Goal: Task Accomplishment & Management: Use online tool/utility

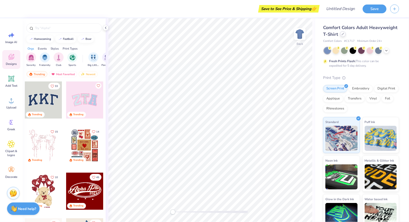
click at [343, 36] on div at bounding box center [343, 34] width 6 height 6
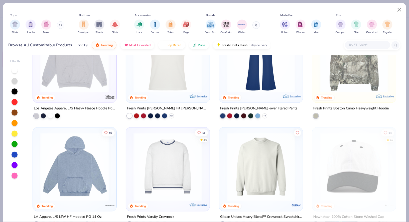
scroll to position [721, 0]
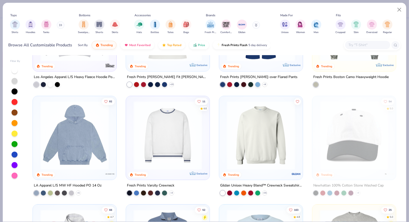
click at [79, 183] on div "LA Apparel L/S MW HF Hooded PO 14 Oz" at bounding box center [68, 185] width 68 height 6
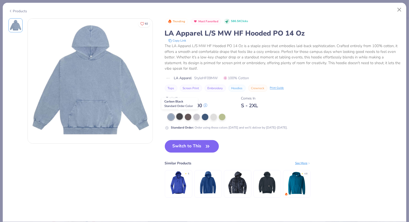
click at [180, 116] on div at bounding box center [179, 116] width 7 height 7
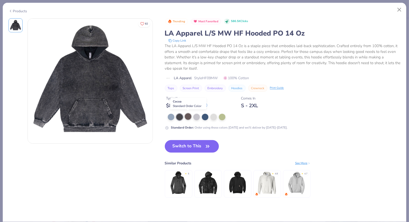
click at [187, 117] on div at bounding box center [188, 116] width 7 height 7
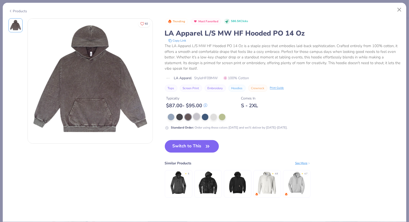
click at [194, 118] on div at bounding box center [196, 116] width 7 height 7
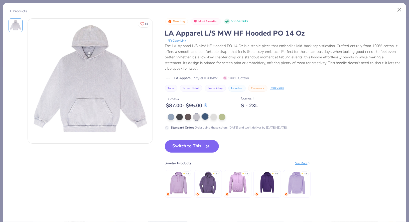
click at [204, 116] on div at bounding box center [205, 116] width 7 height 7
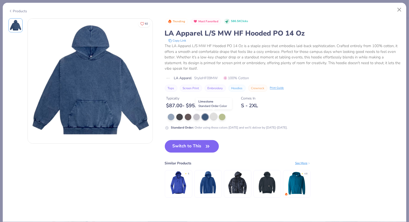
click at [212, 117] on div at bounding box center [213, 116] width 7 height 7
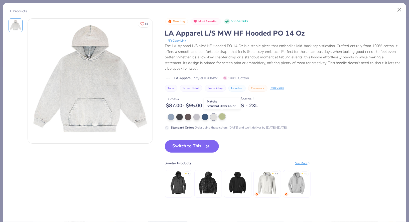
click at [223, 116] on div at bounding box center [222, 116] width 7 height 7
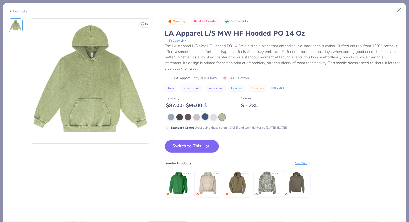
click at [206, 117] on div at bounding box center [205, 116] width 7 height 7
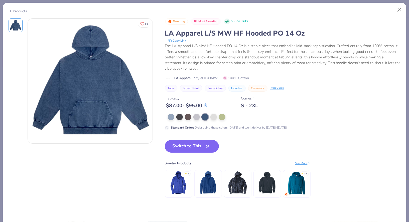
click at [186, 145] on button "Switch to This" at bounding box center [192, 146] width 54 height 13
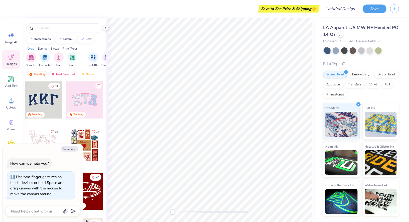
click at [127, 222] on div at bounding box center [210, 120] width 209 height 204
click at [104, 29] on icon at bounding box center [106, 28] width 4 height 4
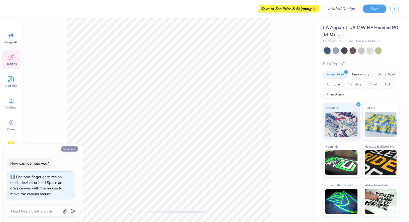
click at [66, 147] on button "Collapse" at bounding box center [69, 148] width 17 height 5
type textarea "x"
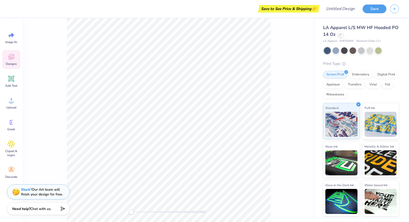
click at [323, 87] on div "Screen Print Embroidery Digital Print Applique Transfers Vinyl Foil Rhinestones" at bounding box center [361, 85] width 76 height 28
click at [353, 12] on input "Design Title" at bounding box center [334, 9] width 49 height 10
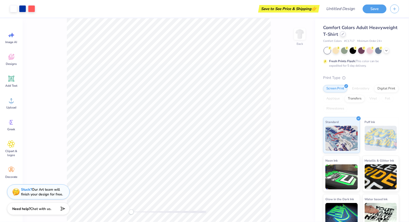
click at [343, 36] on div at bounding box center [343, 34] width 6 height 6
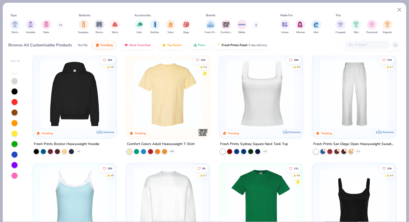
scroll to position [111, 0]
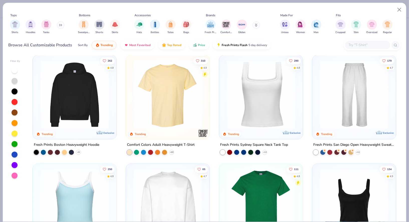
click at [89, 142] on div "Fresh Prints Boston Heavyweight Hoodie" at bounding box center [66, 145] width 65 height 6
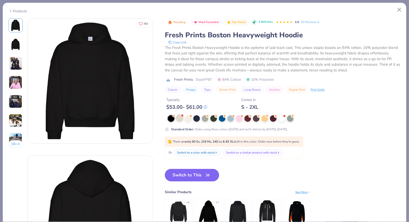
click at [178, 118] on div at bounding box center [179, 118] width 7 height 7
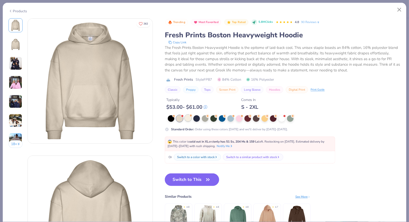
click at [188, 118] on div at bounding box center [188, 118] width 7 height 7
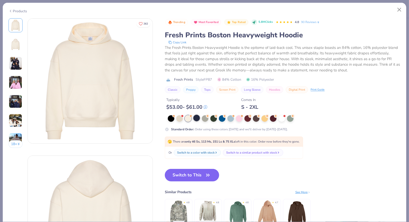
click at [200, 117] on div at bounding box center [196, 118] width 7 height 7
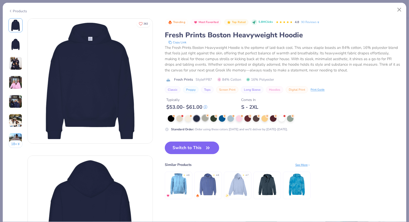
click at [207, 118] on div at bounding box center [205, 118] width 7 height 7
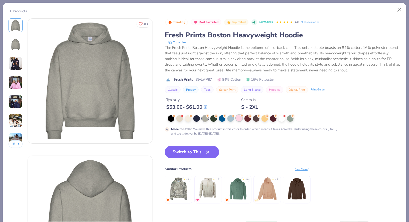
click at [237, 118] on div at bounding box center [239, 118] width 7 height 7
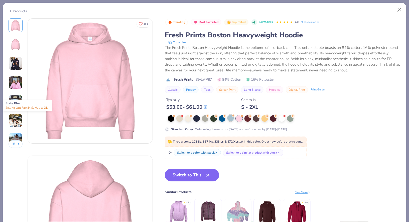
click at [229, 117] on div at bounding box center [230, 118] width 7 height 7
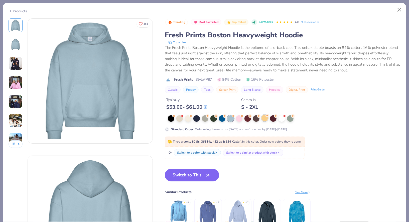
click at [265, 119] on div at bounding box center [264, 118] width 7 height 7
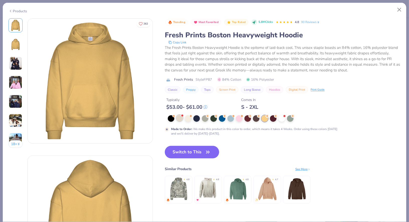
click at [178, 119] on div at bounding box center [179, 118] width 7 height 7
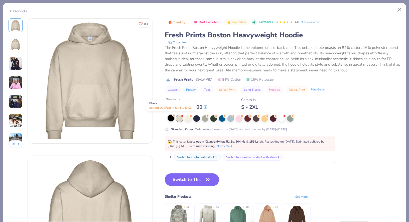
click at [173, 119] on div at bounding box center [171, 118] width 7 height 7
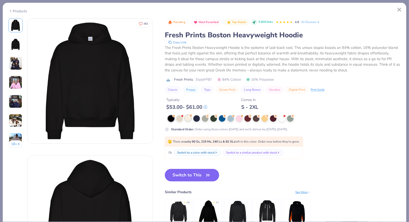
click at [187, 119] on div at bounding box center [188, 118] width 7 height 7
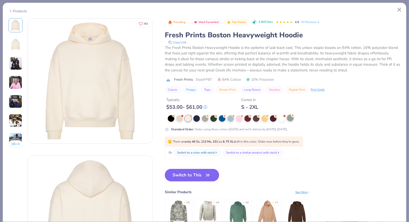
click at [290, 118] on div at bounding box center [290, 118] width 7 height 7
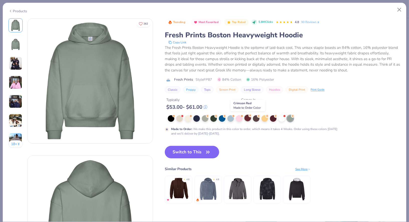
click at [249, 116] on circle at bounding box center [250, 116] width 4 height 4
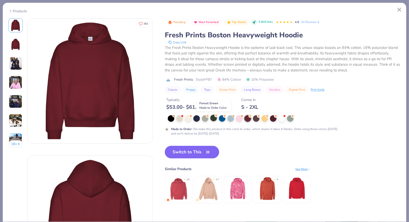
click at [214, 118] on div at bounding box center [213, 118] width 7 height 7
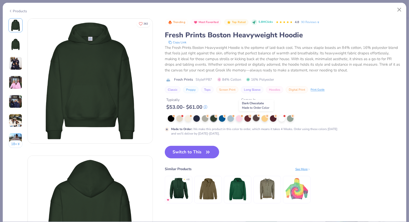
click at [255, 120] on div at bounding box center [256, 118] width 7 height 7
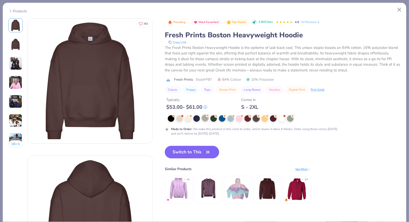
click at [205, 117] on div at bounding box center [205, 118] width 7 height 7
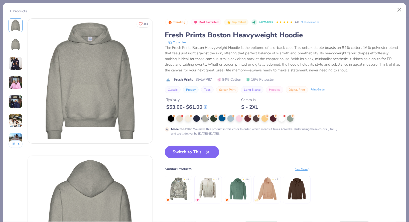
click at [222, 119] on div at bounding box center [222, 118] width 7 height 7
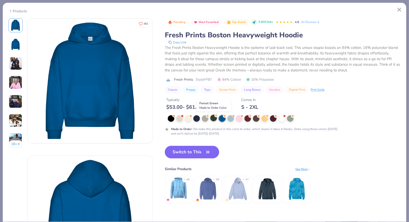
click at [214, 117] on div at bounding box center [213, 118] width 7 height 7
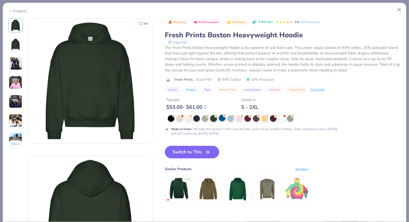
click at [223, 118] on div at bounding box center [222, 118] width 7 height 7
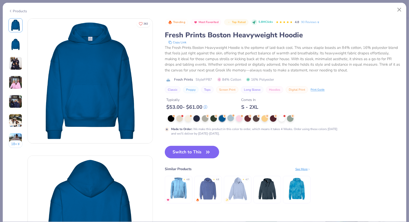
click at [233, 121] on div at bounding box center [230, 118] width 7 height 7
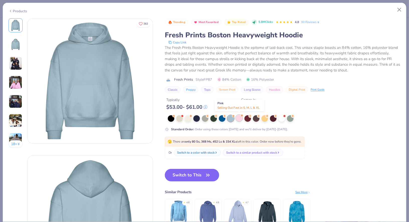
click at [239, 120] on div at bounding box center [239, 118] width 7 height 7
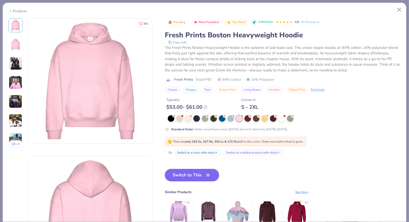
click at [19, 82] on img at bounding box center [16, 83] width 14 height 14
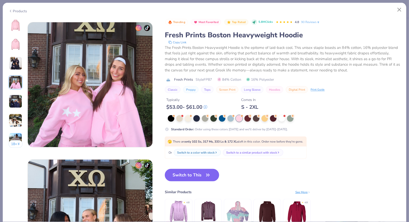
scroll to position [411, 0]
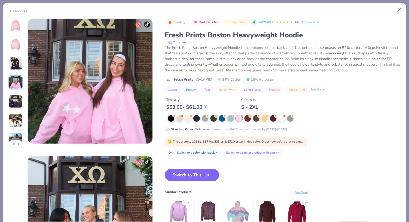
click at [17, 29] on img at bounding box center [16, 25] width 12 height 12
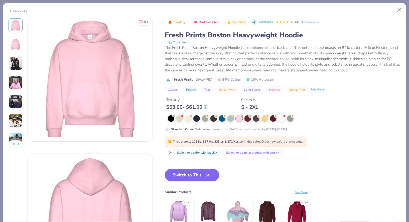
scroll to position [0, 0]
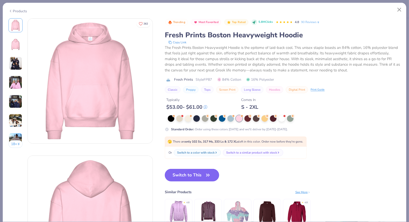
click at [184, 175] on button "Switch to This" at bounding box center [192, 175] width 54 height 13
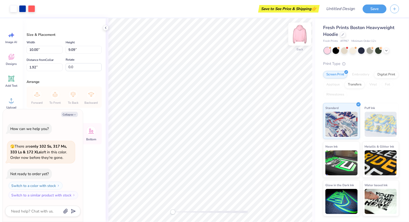
click at [297, 33] on img at bounding box center [300, 34] width 20 height 20
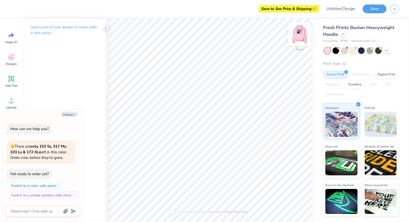
click at [297, 34] on img at bounding box center [300, 34] width 20 height 20
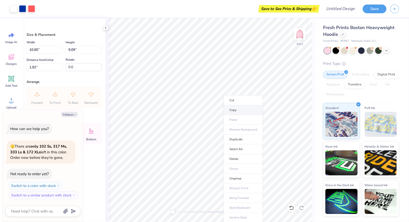
click at [242, 111] on li "Copy" at bounding box center [243, 110] width 39 height 10
click at [298, 39] on img at bounding box center [300, 34] width 20 height 20
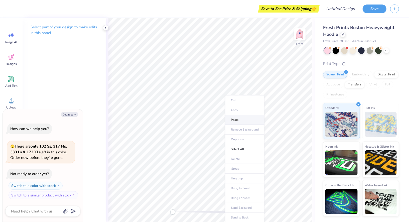
click at [242, 118] on li "Paste" at bounding box center [244, 120] width 39 height 10
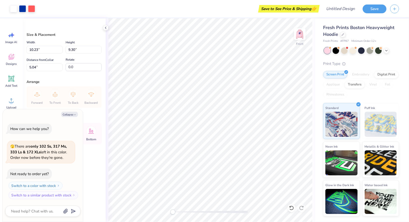
type textarea "x"
type input "7.59"
type textarea "x"
type input "13.43"
type input "12.21"
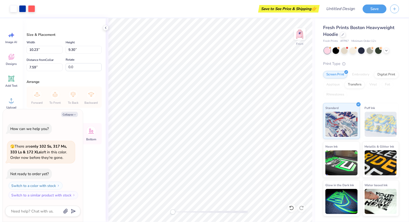
type input "7.47"
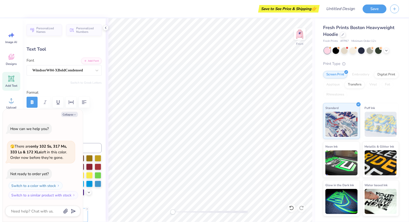
type textarea "x"
type textarea "Equestri"
type textarea "x"
type textarea "Equestr"
type textarea "x"
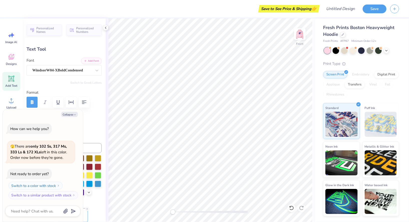
type textarea "Equest"
type textarea "x"
type textarea "Eques"
type textarea "x"
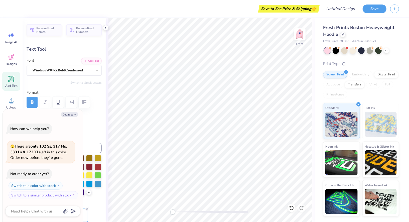
type textarea "Eque"
type textarea "x"
type textarea "Equ"
type textarea "x"
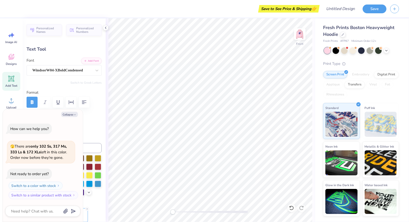
type textarea "Eq"
type textarea "x"
type textarea "E"
type textarea "x"
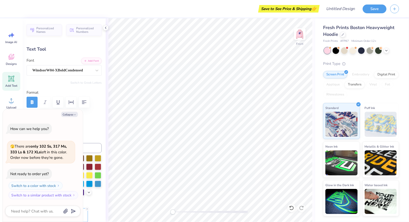
type textarea "K"
type textarea "x"
type textarea "Ka"
type textarea "x"
type textarea "K"
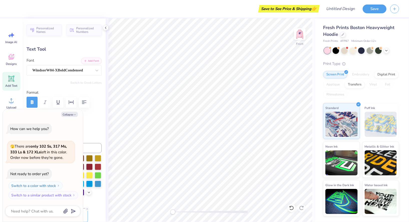
type textarea "x"
type textarea "KA"
type textarea "x"
type textarea "KA"
type textarea "x"
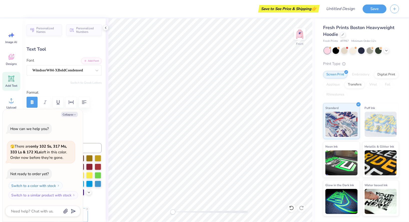
type textarea "KA B"
type textarea "x"
type textarea "KA BL"
type textarea "x"
type textarea "KA BLU"
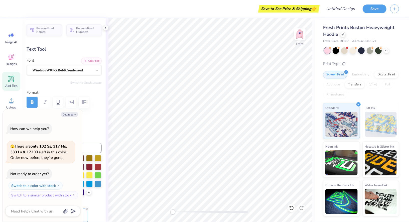
scroll to position [0, 0]
type textarea "x"
type textarea "KA BLUI"
type textarea "x"
type input "12.97"
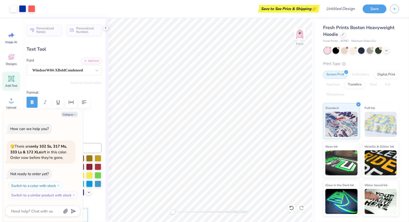
type input "0.76"
type input "18.90"
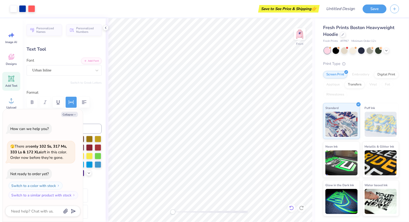
click at [292, 207] on icon at bounding box center [291, 207] width 5 height 5
type textarea "x"
type textarea "established"
type textarea "x"
type textarea "established"
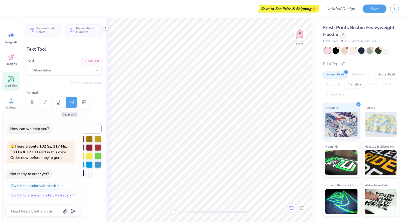
type textarea "x"
type textarea "establish"
type textarea "x"
type textarea "establis"
type textarea "x"
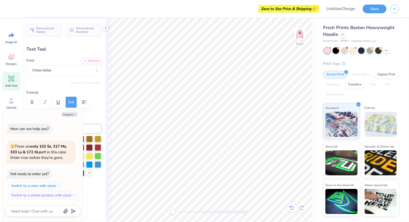
type textarea "establi"
type textarea "x"
type textarea "establ"
type textarea "x"
type textarea "estab"
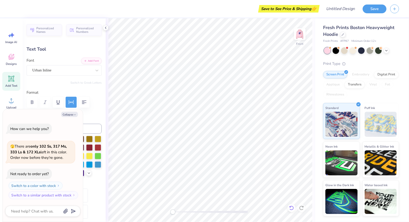
scroll to position [0, 0]
type textarea "x"
type textarea "esta"
type textarea "x"
type textarea "est"
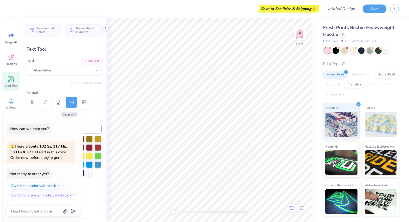
type textarea "x"
type textarea "es"
type textarea "x"
type textarea "e"
type textarea "x"
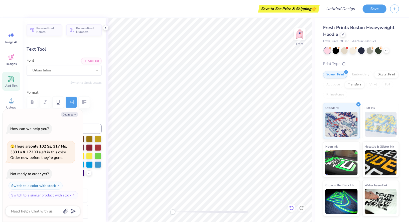
type textarea "A"
type textarea "x"
type textarea "Ac"
type textarea "x"
type textarea "Acr"
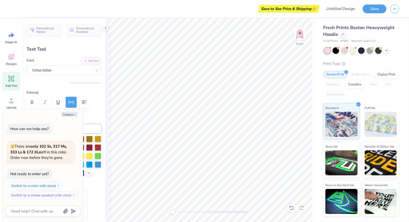
type textarea "x"
type textarea "Acro"
type textarea "x"
type textarea "Acros"
type textarea "x"
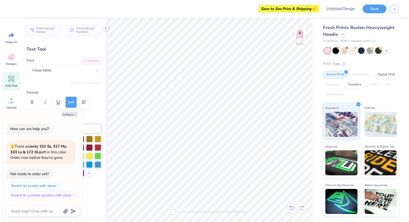
type textarea "Across"
type textarea "x"
type textarea "Across"
type textarea "x"
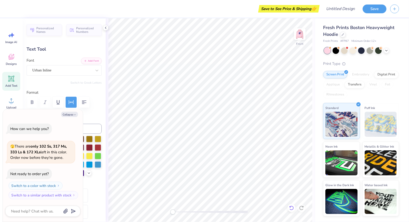
type textarea "Across T"
type textarea "x"
type textarea "Across Th"
type textarea "x"
type textarea "Across The"
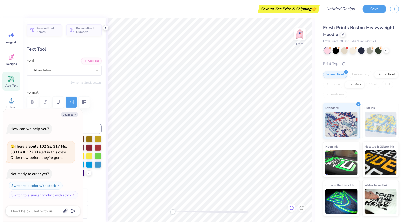
scroll to position [0, 1]
type textarea "x"
type textarea "Across The"
type textarea "x"
type textarea "Across The B"
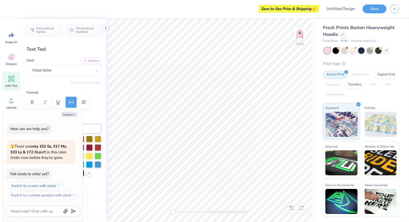
type textarea "x"
type textarea "Across The Bo"
type textarea "x"
type textarea "Across The Boa"
type textarea "x"
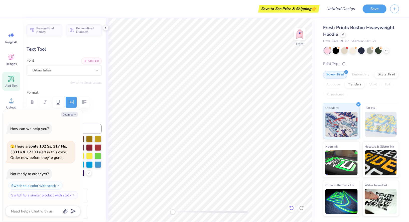
type textarea "Across The Boar"
type textarea "x"
type textarea "Across The Board"
type textarea "x"
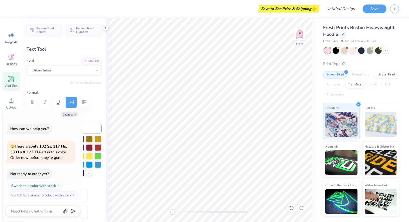
type input "5.27"
type input "2.57"
type input "10.26"
type textarea "x"
type textarea "Clu"
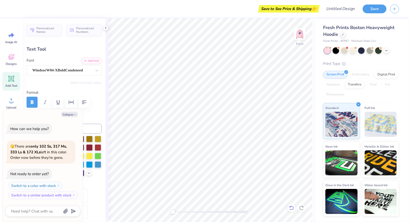
type textarea "x"
type textarea "Cl"
type textarea "x"
type textarea "C"
type textarea "x"
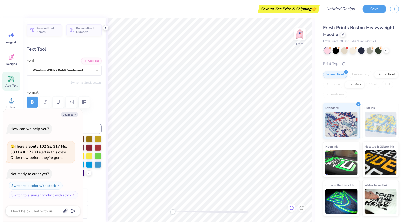
type textarea "x"
type textarea "D"
type textarea "x"
type textarea "Da"
type textarea "x"
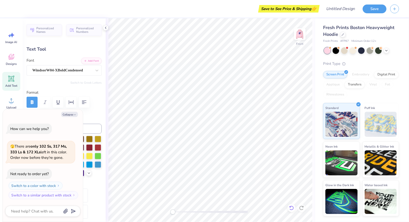
type textarea "Dar"
type textarea "x"
type textarea "Dark"
type textarea "x"
type textarea "Dark"
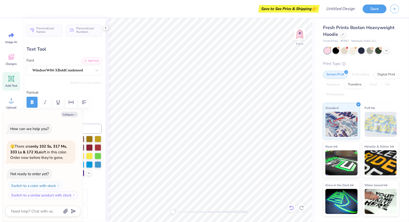
scroll to position [0, 0]
type textarea "x"
type textarea "Dark H"
type textarea "x"
type textarea "Dark Ho"
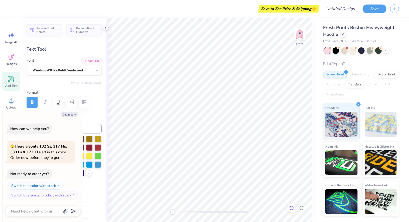
type textarea "x"
type textarea "Dark Hor"
type textarea "x"
type textarea "Dark Hors"
type textarea "x"
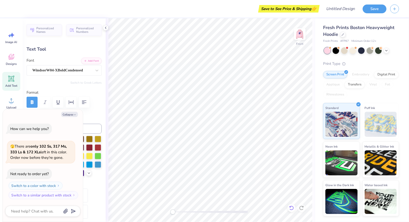
type textarea "Dark Horse"
type textarea "x"
type textarea "Dark Hors"
type textarea "x"
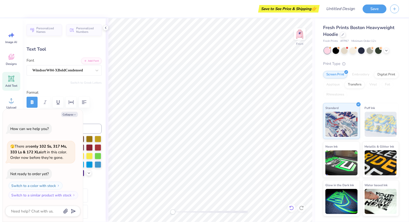
type textarea "Dark Hor"
type textarea "x"
type textarea "Dark Ho"
type textarea "x"
type textarea "Dark H"
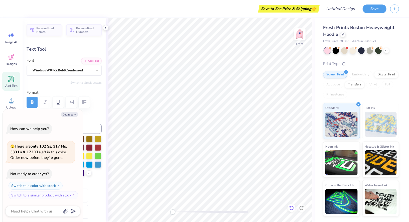
scroll to position [0, 0]
type textarea "x"
type textarea "Dark"
type textarea "x"
type textarea "Dark"
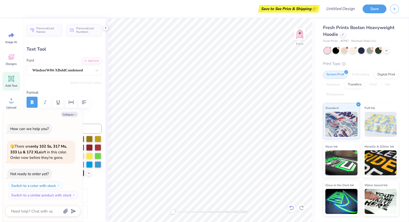
scroll to position [0, 0]
type textarea "x"
type textarea "Dar"
type textarea "x"
type textarea "Da"
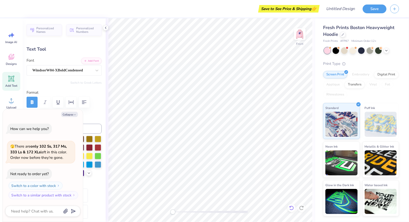
type textarea "x"
type textarea "D"
type textarea "x"
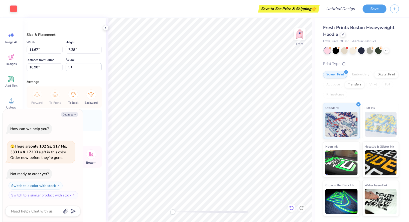
type textarea "x"
click at [43, 211] on textarea at bounding box center [36, 211] width 51 height 7
type textarea "c"
type textarea "x"
type textarea "ca"
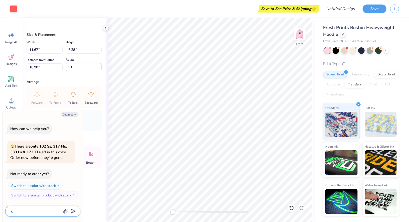
type textarea "x"
type textarea "can"
type textarea "x"
type textarea "can"
type textarea "x"
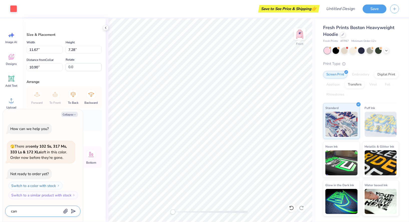
type textarea "can y"
type textarea "x"
type textarea "can yo"
type textarea "x"
type textarea "can you"
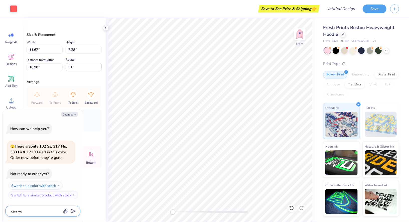
type textarea "x"
type textarea "can you"
type textarea "x"
type textarea "can you c"
type textarea "x"
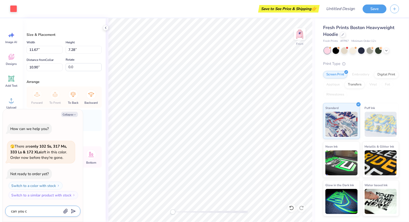
type textarea "can you ch"
type textarea "x"
type textarea "can you chan"
type textarea "x"
type textarea "can you chang"
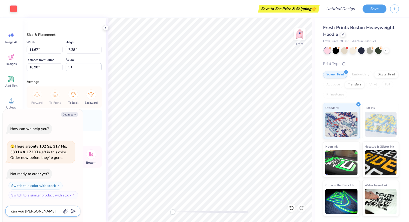
type textarea "x"
type textarea "can you change"
type textarea "x"
type textarea "can you change"
type textarea "x"
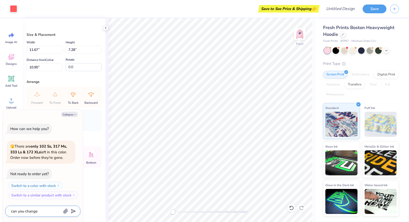
type textarea "can you change t"
type textarea "x"
type textarea "can you change th"
type textarea "x"
type textarea "can you change the"
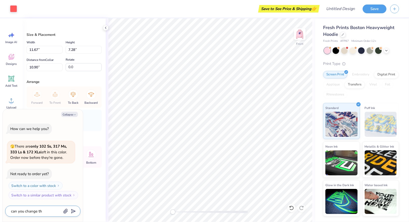
type textarea "x"
type textarea "can you change the"
type textarea "x"
type textarea "can you change the c"
type textarea "x"
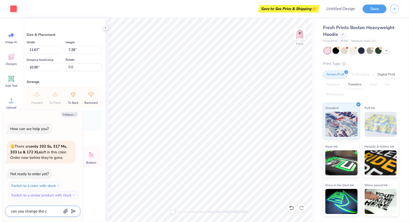
type textarea "can you change the co"
type textarea "x"
type textarea "can you change the col"
type textarea "x"
type textarea "can you change the colo"
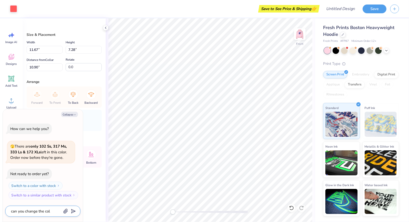
type textarea "x"
type textarea "can you change the colou"
type textarea "x"
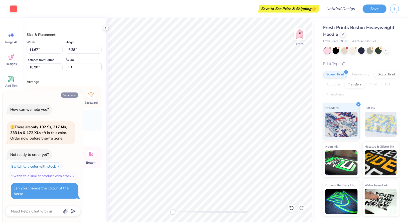
click at [72, 96] on button "Collapse" at bounding box center [69, 94] width 17 height 5
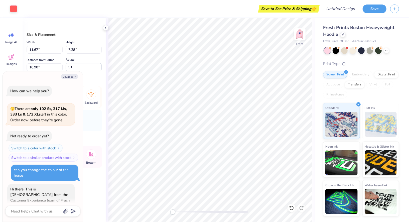
scroll to position [16, 0]
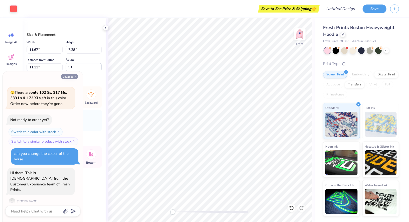
click at [73, 76] on icon "button" at bounding box center [74, 76] width 3 height 3
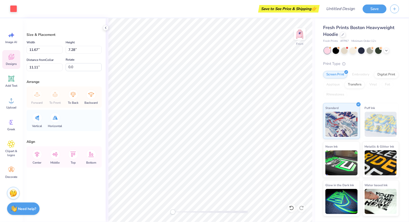
click at [13, 62] on span "Designs" at bounding box center [11, 64] width 11 height 4
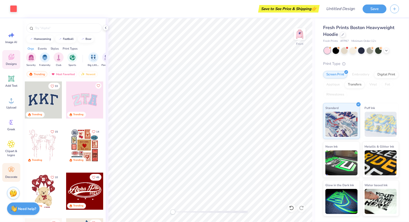
click at [11, 167] on circle at bounding box center [12, 168] width 4 height 4
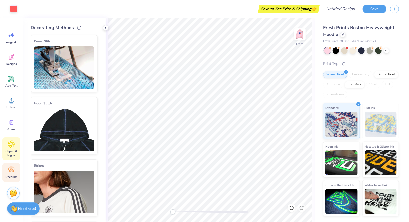
click at [9, 148] on div "Clipart & logos" at bounding box center [11, 148] width 18 height 23
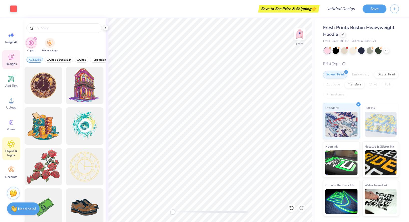
click at [12, 61] on div "Designs" at bounding box center [11, 59] width 18 height 19
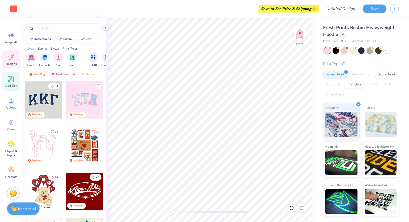
click at [9, 83] on div "Add Text" at bounding box center [11, 81] width 18 height 19
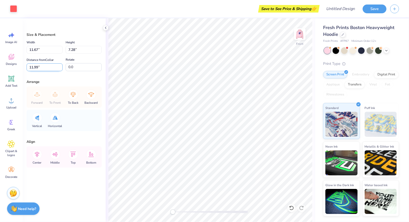
click at [59, 68] on input "11.99" at bounding box center [45, 67] width 36 height 8
click at [60, 66] on input "12" at bounding box center [45, 67] width 36 height 8
click at [12, 64] on span "Designs" at bounding box center [11, 64] width 11 height 4
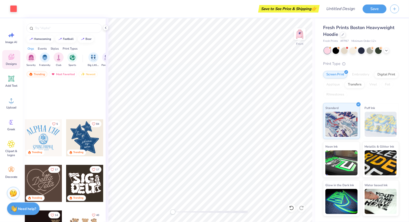
scroll to position [202, 0]
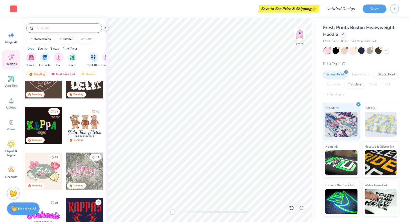
click at [56, 25] on div at bounding box center [64, 28] width 76 height 10
click at [55, 28] on input "text" at bounding box center [67, 28] width 64 height 5
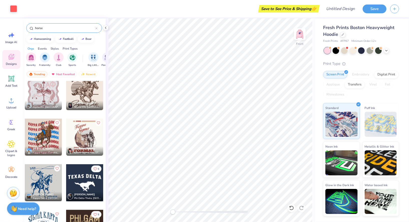
scroll to position [757, 0]
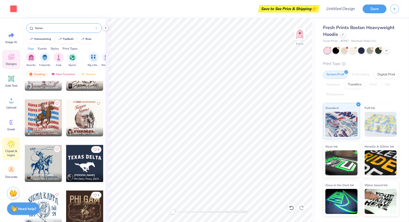
click at [10, 147] on icon at bounding box center [11, 144] width 7 height 8
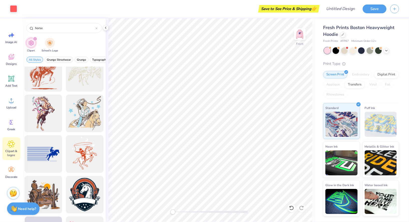
scroll to position [458, 0]
click at [44, 155] on div at bounding box center [43, 154] width 41 height 41
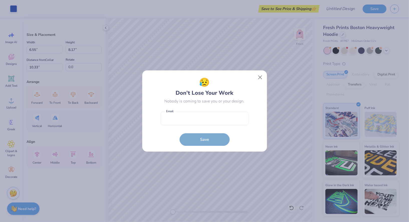
click at [240, 154] on body "Art colors Save to See Price & Shipping 👉 Design Title Save Image AI Designs Ad…" at bounding box center [204, 111] width 409 height 222
click at [258, 79] on button "Close" at bounding box center [260, 78] width 10 height 10
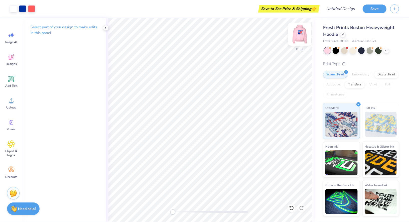
click at [304, 39] on img at bounding box center [300, 34] width 20 height 20
click at [296, 36] on img at bounding box center [300, 34] width 20 height 20
click at [296, 36] on img at bounding box center [300, 34] width 10 height 10
click at [12, 79] on icon at bounding box center [11, 78] width 5 height 5
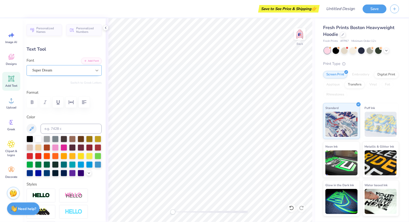
click at [93, 71] on div at bounding box center [96, 70] width 9 height 9
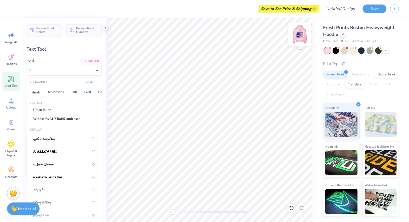
click at [301, 37] on img at bounding box center [300, 34] width 20 height 20
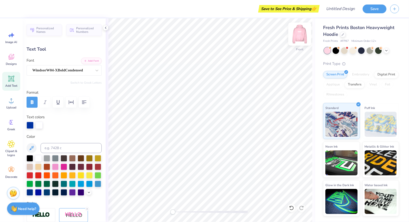
click at [301, 40] on img at bounding box center [300, 34] width 20 height 20
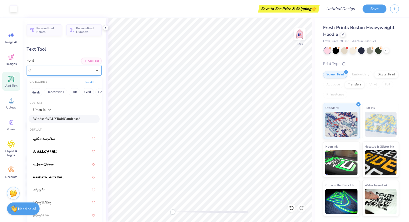
click at [65, 70] on div "WindsorW04-XBoldCondensed" at bounding box center [62, 70] width 61 height 8
click at [64, 119] on span "WindsorW04-XBoldCondensed" at bounding box center [56, 118] width 47 height 5
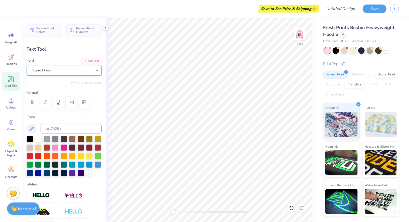
click at [96, 67] on div at bounding box center [96, 70] width 9 height 9
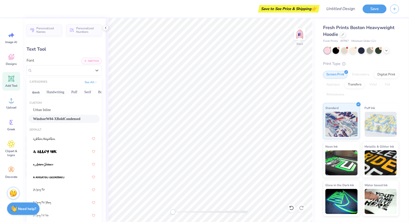
click at [73, 117] on div "WindsorW04-XBoldCondensed" at bounding box center [64, 118] width 62 height 5
click at [77, 73] on div "WindsorW04-XBoldCondensed" at bounding box center [62, 70] width 61 height 8
click at [53, 118] on span "WindsorW04-XBoldCondensed" at bounding box center [56, 118] width 47 height 5
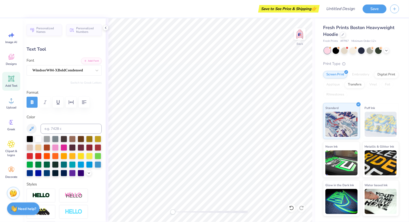
click at [14, 84] on span "Add Text" at bounding box center [11, 86] width 12 height 4
click at [71, 69] on div "Super Dream" at bounding box center [62, 70] width 61 height 8
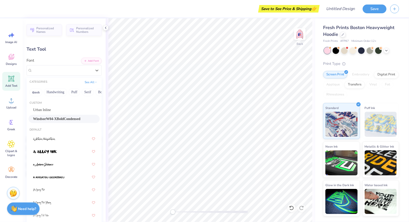
click at [70, 119] on div "WindsorW04-XBoldCondensed" at bounding box center [64, 118] width 62 height 5
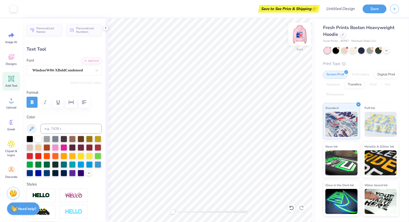
click at [299, 40] on img at bounding box center [300, 34] width 20 height 20
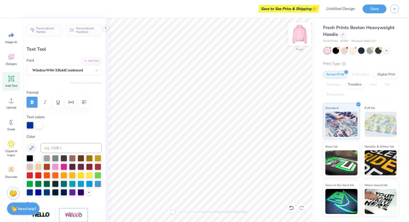
click at [300, 36] on img at bounding box center [300, 34] width 20 height 20
click at [297, 40] on img at bounding box center [300, 34] width 20 height 20
click at [301, 38] on img at bounding box center [300, 34] width 10 height 10
click at [301, 39] on img at bounding box center [300, 34] width 20 height 20
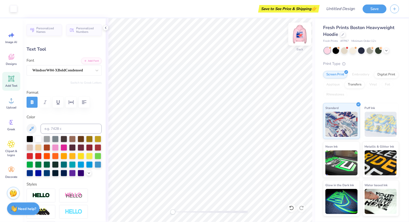
click at [301, 34] on img at bounding box center [300, 34] width 20 height 20
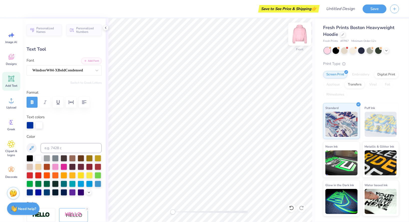
scroll to position [0, 0]
click at [8, 86] on span "Add Text" at bounding box center [11, 86] width 12 height 4
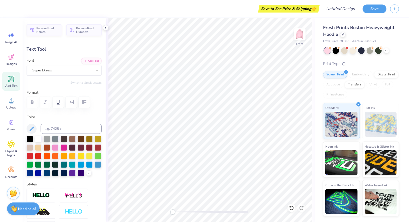
scroll to position [0, 0]
click at [321, 132] on div "Fresh Prints Boston Heavyweight Hoodie Fresh Prints # FP87 Minimum Order: 12 + …" at bounding box center [362, 117] width 94 height 198
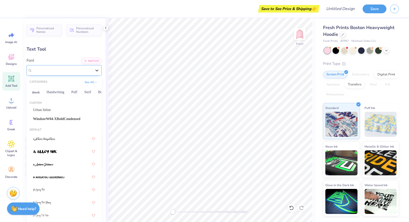
click at [94, 72] on div at bounding box center [96, 70] width 9 height 9
click at [81, 117] on div "WindsorW04-XBoldCondensed" at bounding box center [64, 118] width 62 height 5
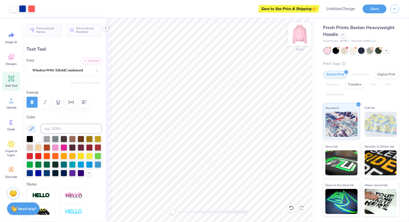
click at [304, 39] on img at bounding box center [300, 34] width 20 height 20
click at [298, 35] on img at bounding box center [300, 34] width 20 height 20
click at [298, 36] on img at bounding box center [300, 34] width 10 height 10
click at [62, 146] on div at bounding box center [64, 147] width 7 height 7
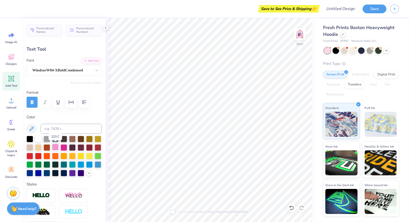
click at [55, 148] on div at bounding box center [55, 147] width 7 height 7
click at [38, 152] on div at bounding box center [38, 155] width 7 height 7
click at [300, 39] on img at bounding box center [300, 34] width 20 height 20
click at [297, 39] on img at bounding box center [300, 34] width 20 height 20
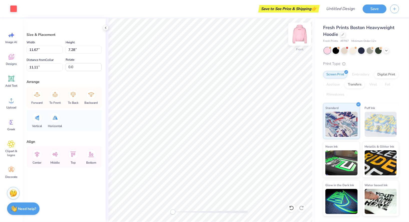
click at [297, 40] on img at bounding box center [300, 34] width 20 height 20
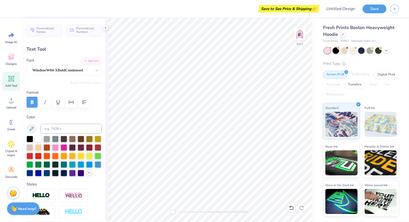
click at [88, 172] on icon at bounding box center [89, 173] width 4 height 4
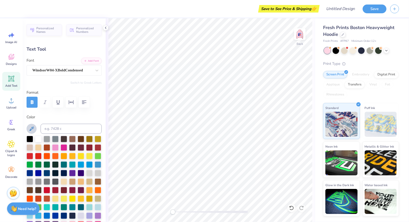
click at [33, 129] on icon at bounding box center [32, 129] width 6 height 6
click at [298, 37] on div "Back" at bounding box center [210, 120] width 209 height 204
click at [300, 38] on img at bounding box center [300, 34] width 20 height 20
click at [32, 131] on button at bounding box center [32, 129] width 10 height 10
click at [304, 36] on img at bounding box center [300, 34] width 20 height 20
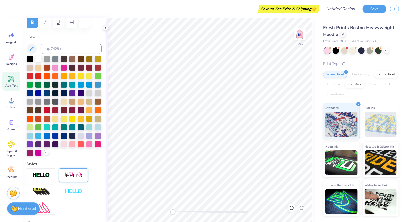
scroll to position [37, 0]
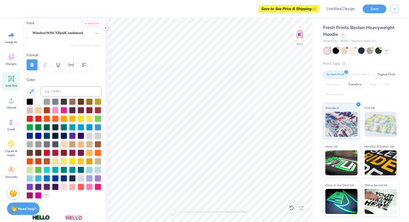
click at [46, 195] on icon at bounding box center [46, 195] width 4 height 4
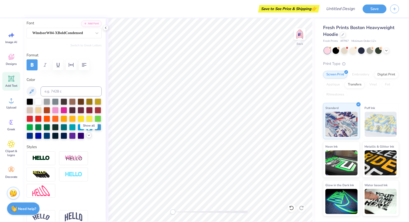
click at [32, 96] on div "Color" at bounding box center [64, 108] width 75 height 62
click at [32, 92] on icon at bounding box center [32, 91] width 6 height 6
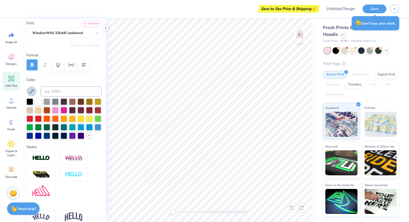
click at [28, 89] on button at bounding box center [32, 91] width 10 height 10
click at [34, 91] on icon at bounding box center [32, 91] width 6 height 6
click at [301, 29] on div "Back" at bounding box center [210, 120] width 209 height 204
click at [298, 35] on img at bounding box center [300, 34] width 20 height 20
click at [33, 93] on icon at bounding box center [32, 91] width 6 height 6
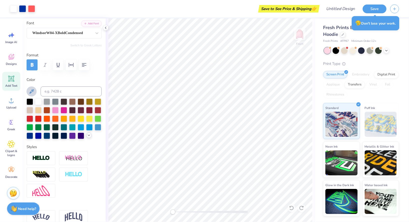
click at [32, 89] on icon at bounding box center [32, 91] width 6 height 6
click at [66, 90] on input at bounding box center [71, 91] width 61 height 10
click at [32, 92] on icon at bounding box center [32, 91] width 6 height 6
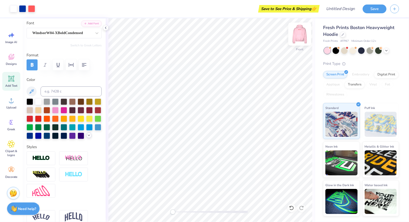
click at [302, 39] on img at bounding box center [300, 34] width 20 height 20
click at [48, 116] on div at bounding box center [47, 118] width 7 height 7
click at [38, 118] on div at bounding box center [38, 118] width 7 height 7
click at [31, 119] on div at bounding box center [30, 118] width 7 height 7
click at [97, 107] on div at bounding box center [98, 109] width 7 height 7
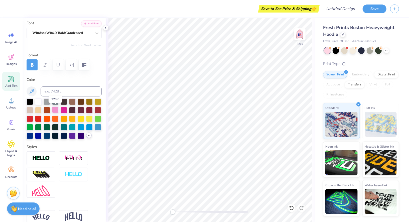
click at [55, 111] on div at bounding box center [55, 109] width 7 height 7
click at [63, 111] on div at bounding box center [64, 109] width 7 height 7
click at [29, 120] on div at bounding box center [30, 118] width 7 height 7
click at [37, 119] on div at bounding box center [38, 118] width 7 height 7
click at [39, 118] on div at bounding box center [38, 118] width 7 height 7
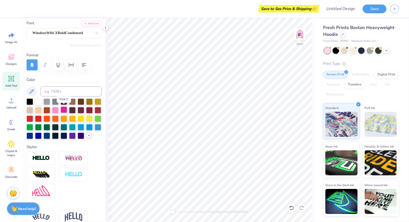
click at [62, 108] on div at bounding box center [64, 109] width 7 height 7
click at [36, 116] on div at bounding box center [38, 118] width 7 height 7
click at [54, 89] on input at bounding box center [71, 91] width 61 height 10
click at [91, 137] on div at bounding box center [64, 118] width 75 height 41
click at [90, 136] on icon at bounding box center [89, 135] width 4 height 4
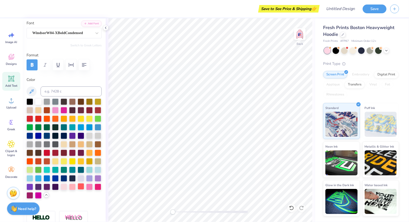
click at [82, 186] on div at bounding box center [81, 186] width 7 height 7
click at [299, 38] on img at bounding box center [300, 34] width 20 height 20
click at [299, 38] on img at bounding box center [300, 34] width 10 height 10
click at [299, 35] on img at bounding box center [300, 34] width 20 height 20
click at [297, 34] on img at bounding box center [300, 34] width 20 height 20
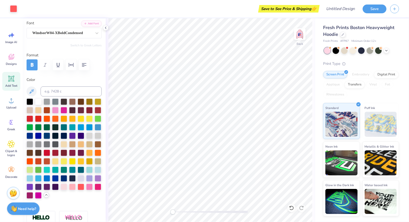
click at [297, 34] on img at bounding box center [300, 34] width 10 height 10
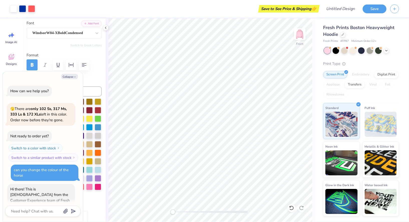
scroll to position [68, 0]
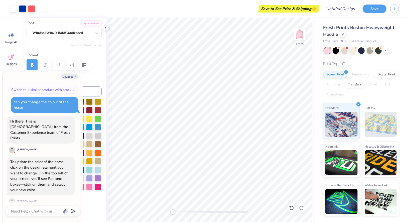
click at [297, 34] on img at bounding box center [300, 34] width 10 height 10
click at [72, 77] on button "Collapse" at bounding box center [69, 76] width 17 height 5
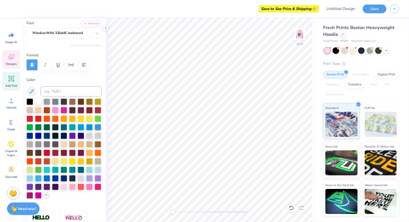
click at [10, 59] on icon at bounding box center [11, 58] width 5 height 4
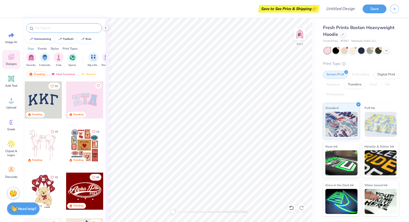
click at [71, 28] on input "text" at bounding box center [67, 28] width 64 height 5
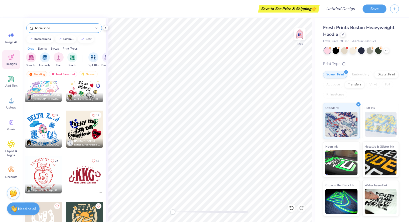
scroll to position [387, 0]
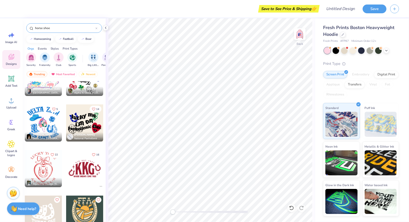
click at [50, 210] on div at bounding box center [43, 214] width 37 height 37
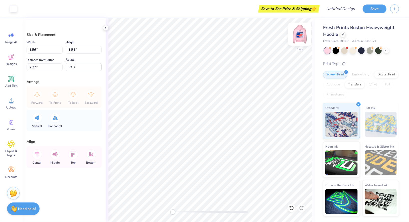
click at [297, 36] on img at bounding box center [300, 34] width 20 height 20
click at [296, 37] on img at bounding box center [300, 34] width 20 height 20
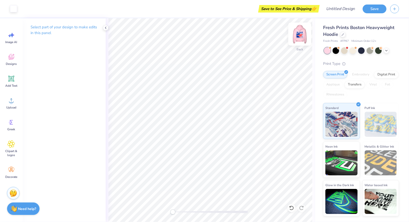
click at [298, 37] on img at bounding box center [300, 34] width 20 height 20
click at [298, 37] on img at bounding box center [300, 34] width 10 height 10
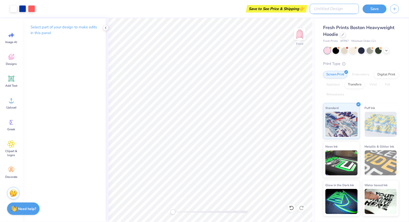
click at [342, 7] on input "Design Title" at bounding box center [334, 9] width 49 height 10
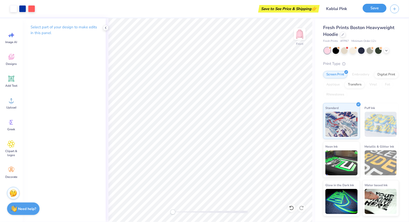
click at [371, 7] on button "Save" at bounding box center [375, 8] width 24 height 9
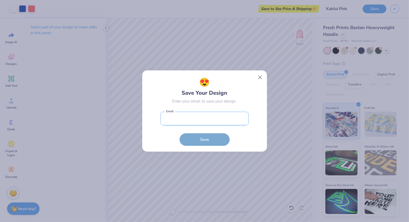
click at [220, 119] on input "email" at bounding box center [204, 119] width 88 height 14
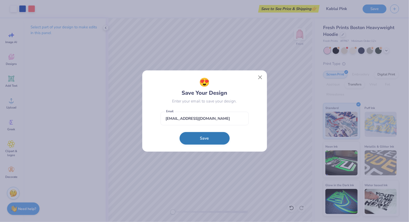
click at [214, 140] on button "Save" at bounding box center [205, 138] width 50 height 13
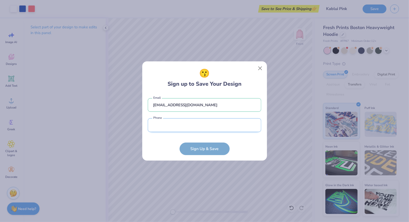
click at [213, 128] on input "tel" at bounding box center [204, 125] width 113 height 14
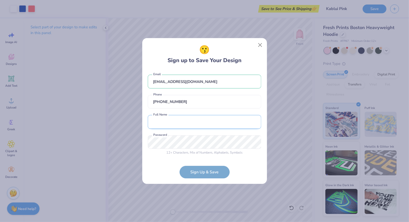
click at [208, 123] on input "text" at bounding box center [204, 122] width 113 height 14
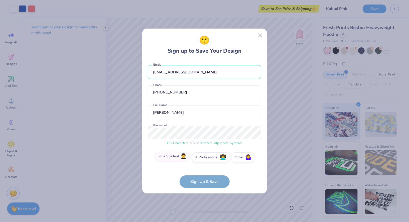
click at [174, 156] on label "I'm a Student 🧑‍🎓" at bounding box center [171, 156] width 35 height 10
click at [203, 157] on input "I'm a Student 🧑‍🎓" at bounding box center [204, 158] width 3 height 3
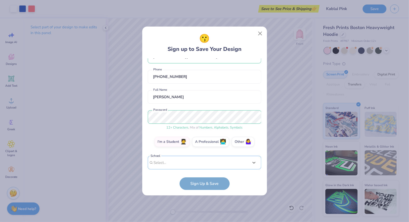
click at [180, 159] on div "option focused, 1 of 30. 30 results available. Use Up and Down to choose option…" at bounding box center [204, 201] width 113 height 91
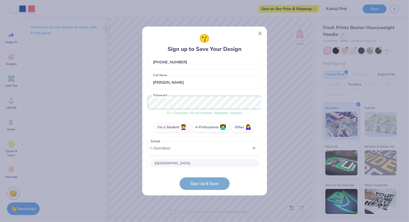
scroll to position [91, 0]
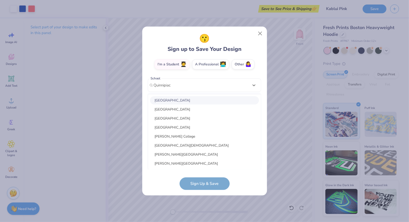
click at [197, 99] on div "Quinnipiac University" at bounding box center [204, 100] width 109 height 8
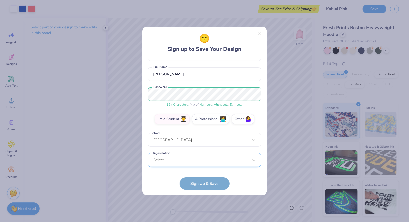
click at [224, 161] on div "Select..." at bounding box center [204, 160] width 113 height 14
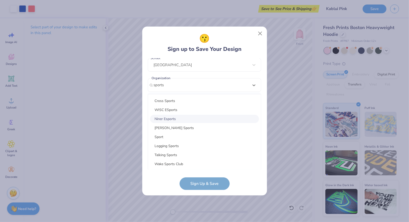
scroll to position [235, 0]
click at [176, 136] on div "Sport" at bounding box center [204, 136] width 109 height 8
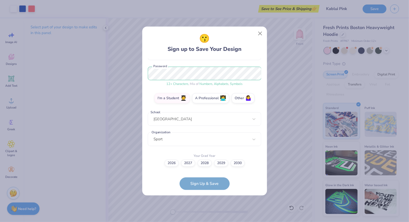
scroll to position [57, 0]
click at [172, 162] on label "2026" at bounding box center [171, 162] width 14 height 7
click at [203, 219] on input "2026" at bounding box center [204, 220] width 3 height 3
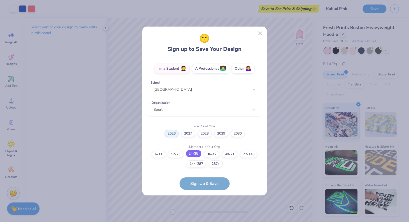
click at [196, 154] on label "24-35" at bounding box center [194, 153] width 16 height 7
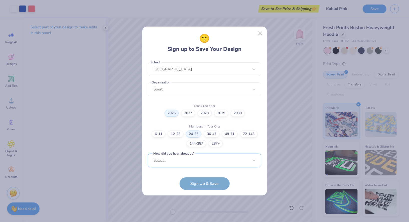
scroll to position [182, 0]
click at [198, 161] on div "Select..." at bounding box center [204, 160] width 113 height 14
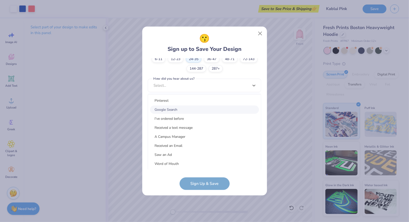
click at [194, 110] on div "Google Search" at bounding box center [204, 109] width 109 height 8
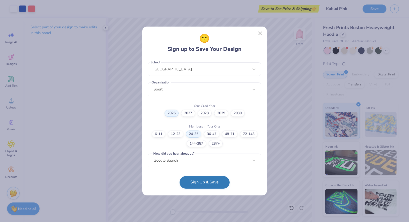
click at [210, 182] on button "Sign Up & Save" at bounding box center [205, 182] width 50 height 13
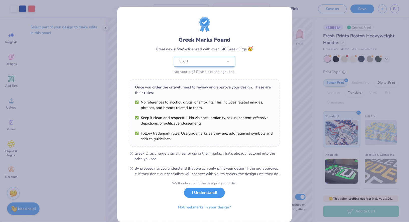
click at [216, 198] on button "I Understand!" at bounding box center [204, 193] width 41 height 10
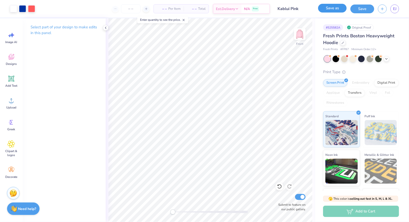
click at [339, 10] on button "Save as" at bounding box center [332, 8] width 29 height 9
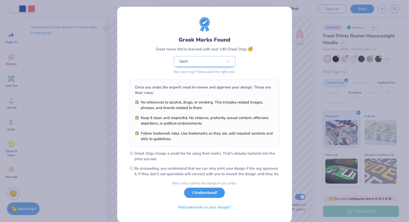
click at [213, 198] on button "I Understand!" at bounding box center [204, 193] width 41 height 10
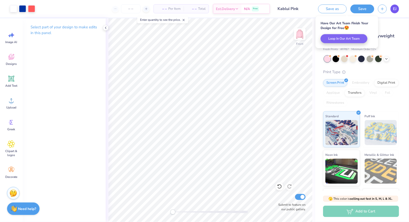
click at [397, 11] on link "EJ" at bounding box center [394, 9] width 9 height 9
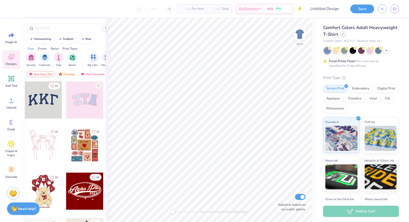
click at [344, 37] on div at bounding box center [343, 34] width 6 height 6
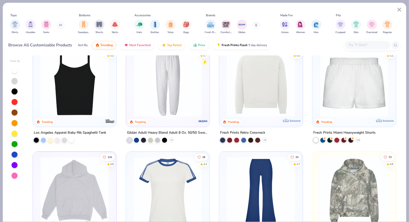
scroll to position [558, 0]
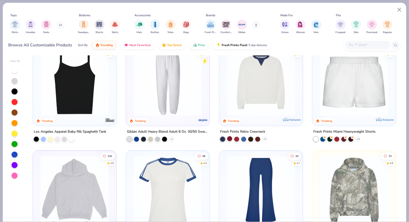
click at [230, 140] on div at bounding box center [229, 138] width 5 height 5
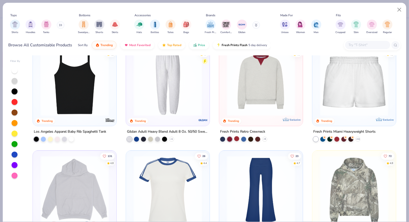
click at [237, 137] on div at bounding box center [236, 138] width 5 height 5
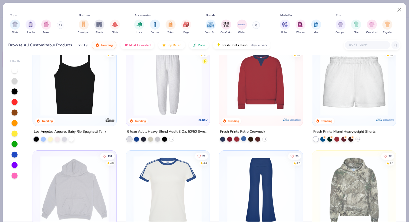
click at [242, 138] on div at bounding box center [243, 138] width 5 height 5
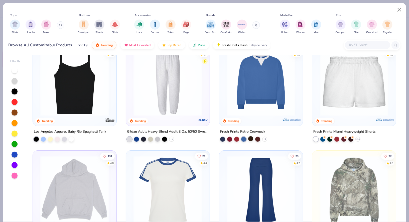
click at [251, 137] on div at bounding box center [250, 138] width 5 height 5
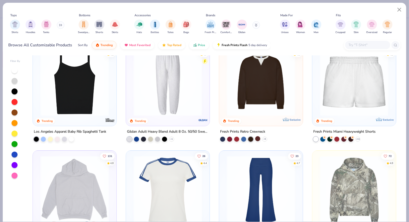
click at [256, 137] on div at bounding box center [257, 138] width 5 height 5
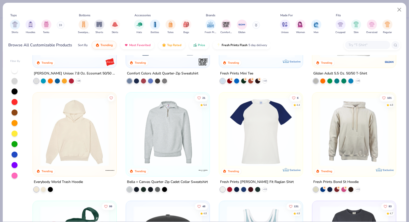
scroll to position [964, 0]
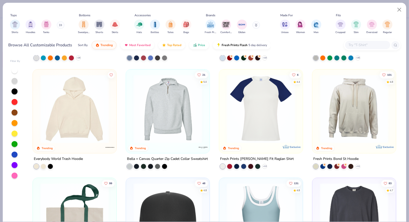
click at [77, 159] on div "Everybody World Trash Hoodie" at bounding box center [58, 159] width 49 height 6
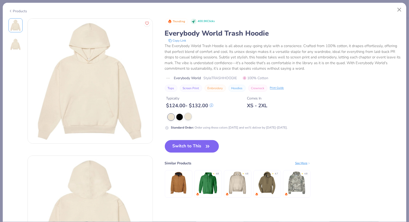
click at [186, 117] on div at bounding box center [188, 116] width 7 height 7
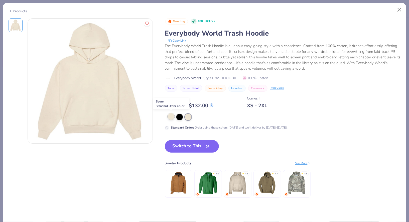
click at [169, 118] on div at bounding box center [171, 116] width 7 height 7
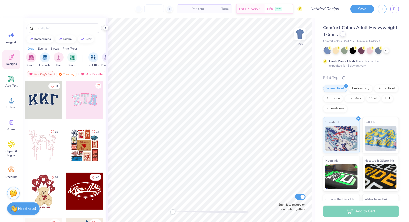
click at [343, 34] on icon at bounding box center [343, 34] width 3 height 3
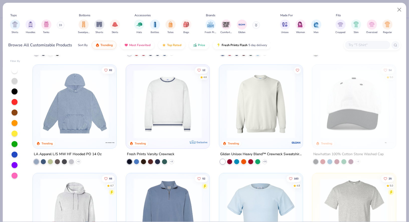
scroll to position [753, 0]
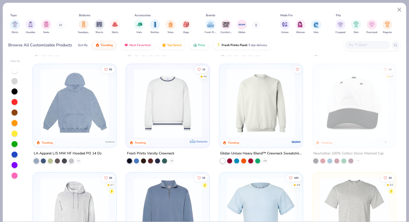
click at [60, 152] on div "LA Apparel L/S MW HF Hooded PO 14 Oz" at bounding box center [68, 153] width 68 height 6
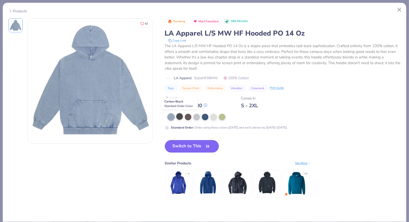
click at [177, 118] on div at bounding box center [179, 116] width 7 height 7
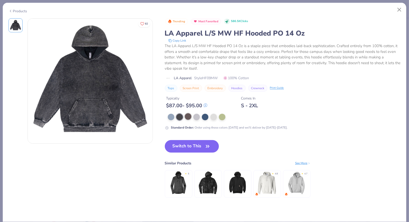
click at [188, 117] on div at bounding box center [188, 116] width 7 height 7
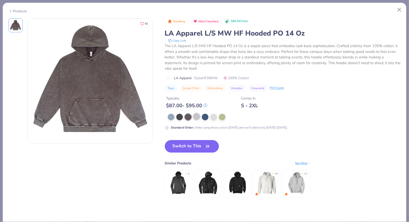
click at [194, 117] on div at bounding box center [196, 116] width 7 height 7
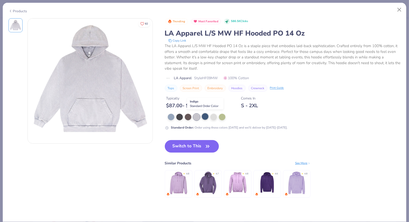
click at [204, 117] on div at bounding box center [205, 116] width 7 height 7
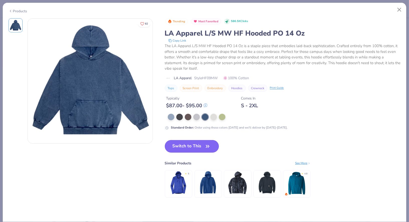
click at [201, 146] on button "Switch to This" at bounding box center [192, 146] width 54 height 13
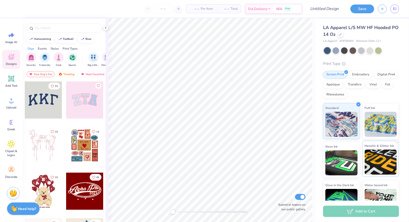
scroll to position [15, 0]
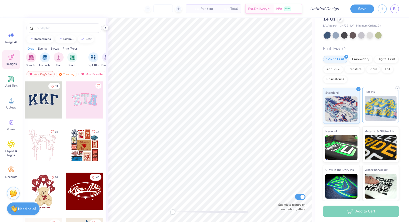
click at [379, 108] on img at bounding box center [381, 108] width 32 height 25
click at [354, 113] on img at bounding box center [341, 108] width 32 height 25
click at [85, 29] on input "text" at bounding box center [67, 28] width 64 height 5
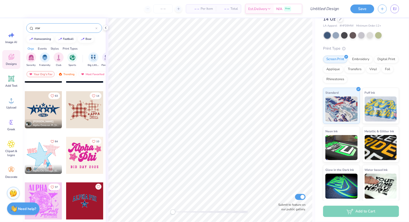
scroll to position [89, 0]
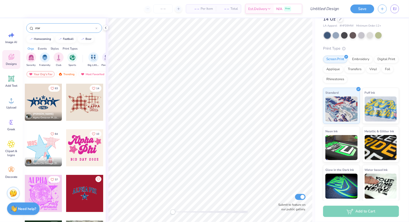
click at [35, 27] on input "star" at bounding box center [65, 28] width 61 height 5
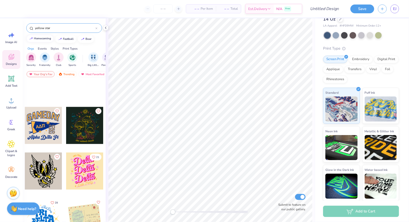
scroll to position [535, 0]
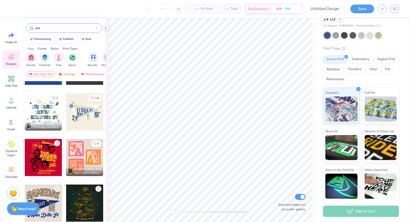
type input "star"
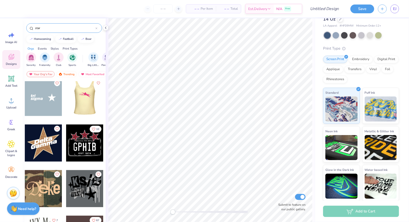
scroll to position [424, 0]
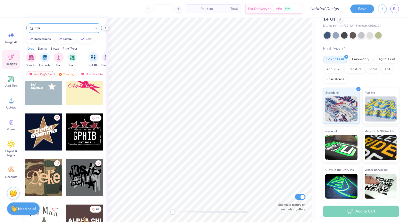
click at [51, 136] on div at bounding box center [43, 131] width 37 height 37
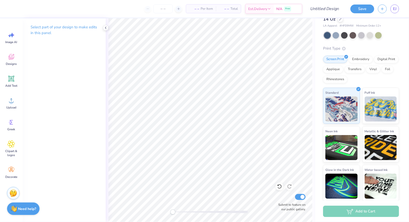
scroll to position [0, 0]
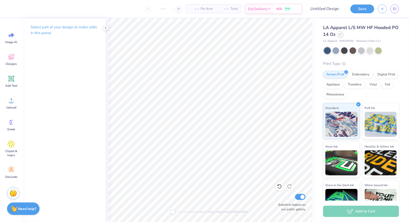
click at [342, 34] on div at bounding box center [341, 34] width 6 height 6
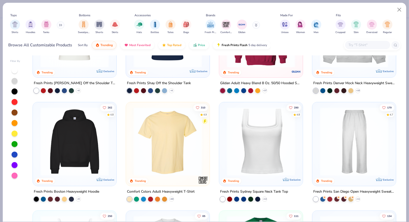
scroll to position [70, 0]
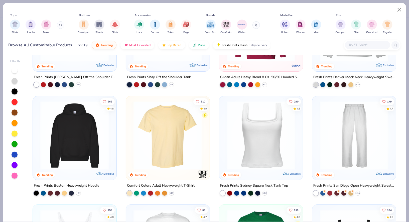
click at [84, 185] on div "Fresh Prints Boston Heavyweight Hoodie" at bounding box center [66, 186] width 65 height 6
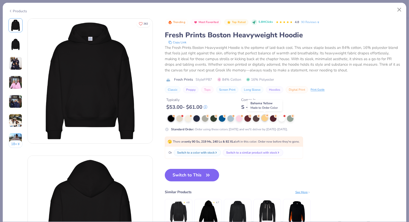
click at [267, 116] on circle at bounding box center [267, 116] width 4 height 4
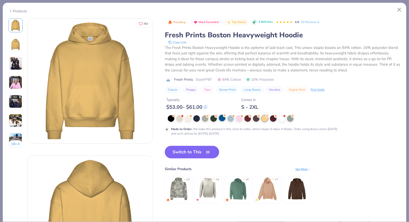
click at [223, 118] on div at bounding box center [222, 118] width 7 height 7
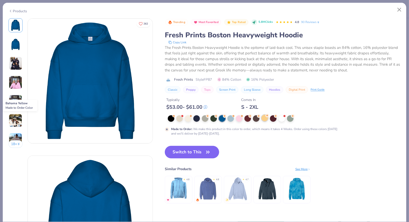
click at [266, 118] on div at bounding box center [264, 118] width 7 height 7
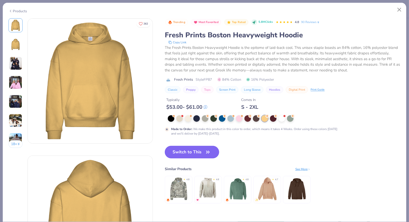
click at [182, 151] on button "Switch to This" at bounding box center [192, 152] width 54 height 13
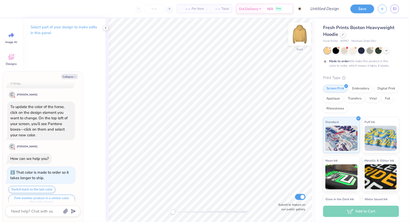
click at [298, 32] on img at bounding box center [300, 34] width 20 height 20
click at [106, 29] on icon at bounding box center [106, 28] width 4 height 4
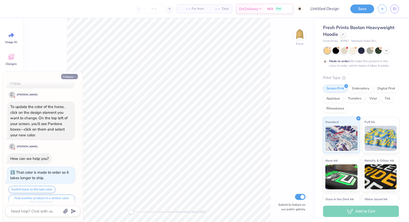
click at [74, 75] on button "Collapse" at bounding box center [69, 76] width 17 height 5
type textarea "x"
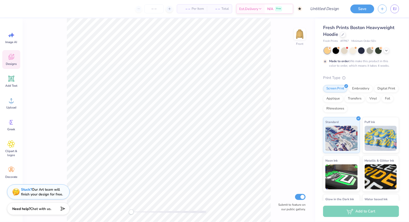
click at [16, 60] on div "Designs" at bounding box center [11, 59] width 18 height 19
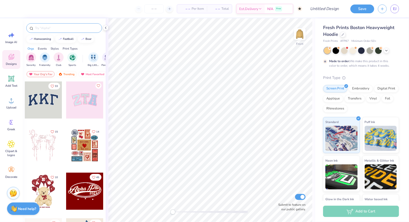
click at [76, 28] on input "text" at bounding box center [67, 28] width 64 height 5
type input "star"
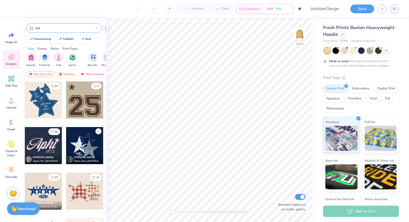
click at [56, 109] on div at bounding box center [43, 99] width 37 height 37
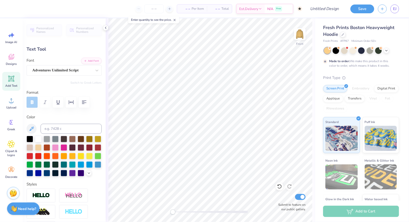
type input "0.0"
type input "1.00"
type input "1.07"
type input "8.07"
type input "0.0"
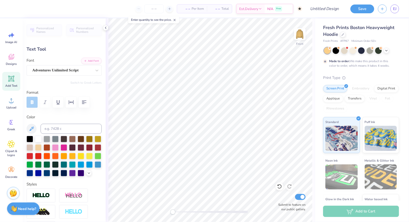
type input "0.0"
type input "2.37"
type input "1.03"
type input "11.40"
type input "0.0"
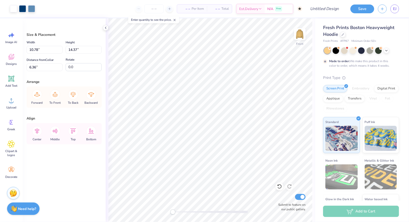
type input "5.35"
type input "9.79"
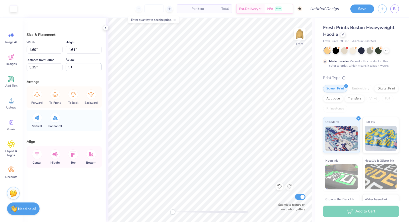
type input "10.58"
type input "10.32"
type input "11.26"
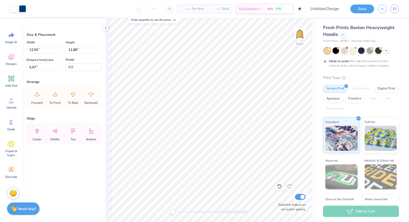
type input "5.00"
click at [279, 188] on icon at bounding box center [279, 186] width 5 height 5
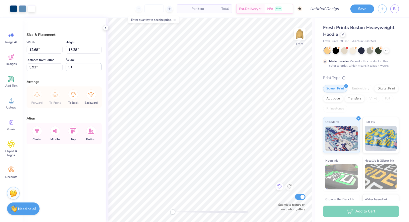
click at [279, 188] on icon at bounding box center [279, 186] width 5 height 5
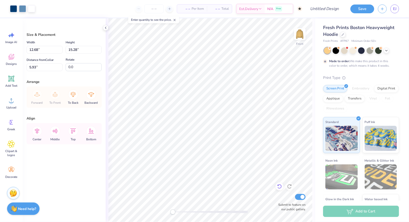
click at [279, 188] on icon at bounding box center [279, 186] width 5 height 5
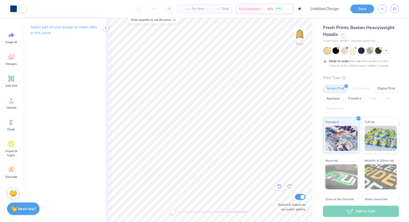
click at [278, 187] on icon at bounding box center [279, 186] width 5 height 5
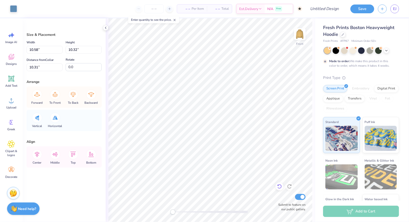
click at [279, 187] on icon at bounding box center [279, 186] width 5 height 5
type input "7.29"
type input "7.39"
type input "7.50"
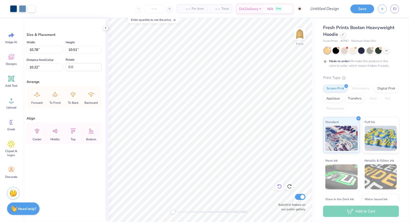
click at [279, 186] on icon at bounding box center [279, 186] width 5 height 5
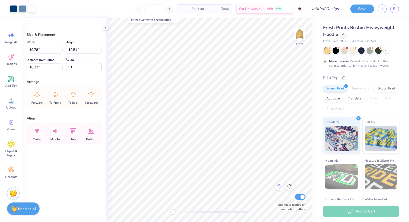
click at [279, 186] on icon at bounding box center [279, 186] width 5 height 5
click at [277, 185] on icon at bounding box center [279, 186] width 5 height 5
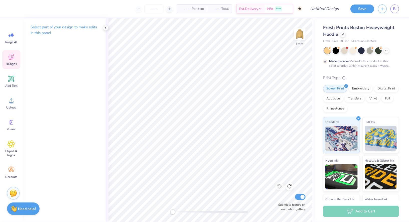
click at [13, 68] on div "Designs" at bounding box center [11, 59] width 18 height 19
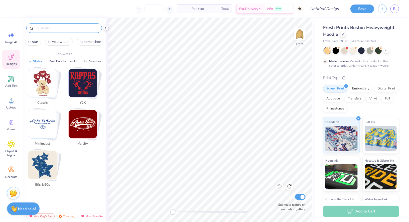
click at [52, 30] on input "text" at bounding box center [67, 28] width 64 height 5
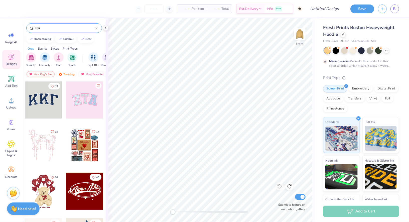
type input "star"
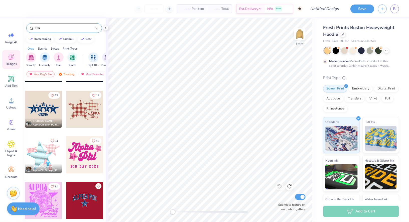
scroll to position [0, 0]
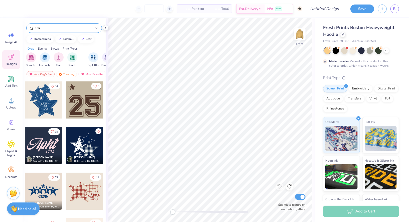
click at [51, 99] on div at bounding box center [43, 99] width 37 height 37
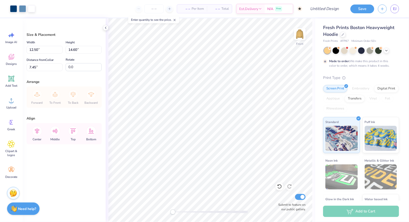
type input "3.9"
type input "5.00"
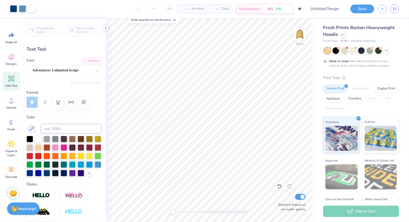
type input "0.0"
type input "2.40"
type input "0.95"
type input "10.04"
type input "0.0"
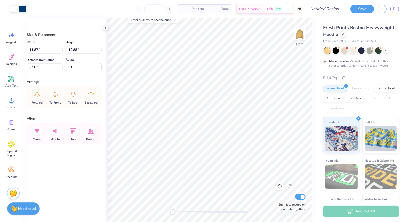
type input "5.00"
type input "10.61"
type input "10.13"
type input "9.16"
type input "3.9"
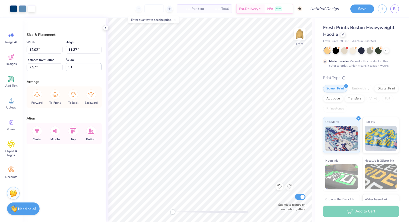
type input "7.34"
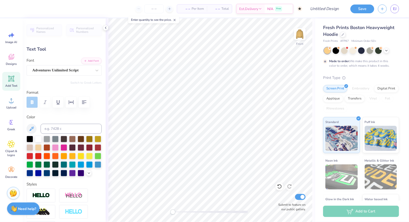
type input "0.0"
type input "1.06"
type input "1.02"
type input "7.24"
type input "0.0"
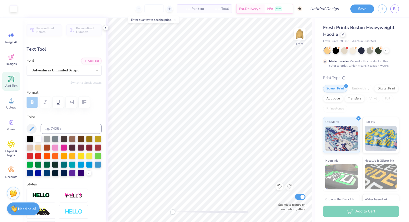
type input "2.04"
type input "14.63"
type input "0.0"
type input "2.71"
type input "0.68"
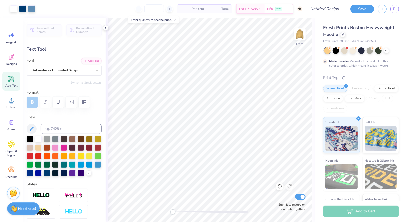
type input "15.96"
type input "0.0"
type input "4.64"
type input "1.63"
type input "13.02"
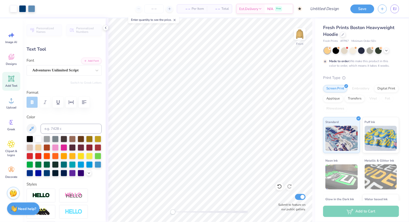
type input "0.0"
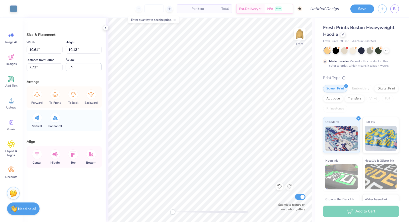
type input "10.80"
type input "10.32"
type input "7.34"
type input "10.80"
type input "10.32"
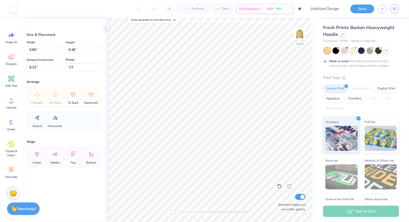
type input "12.18"
type input "13.77"
type input "13.15"
type input "6.13"
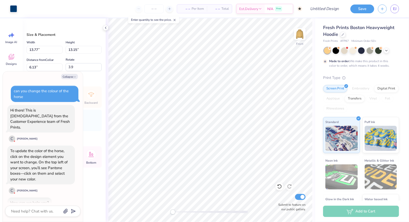
type textarea "x"
type input "5.32"
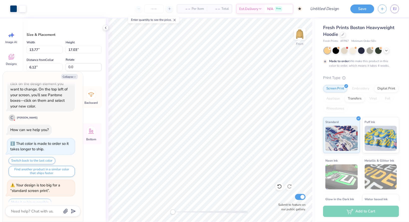
type textarea "x"
type input "6.23"
type textarea "x"
type input "12.19"
type input "11.62"
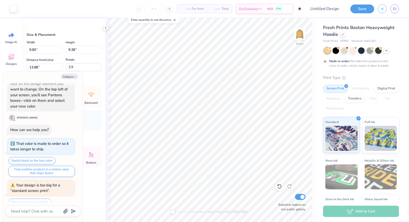
type input "8.08"
type textarea "x"
type input "10.61"
type input "10.13"
type input "7.63"
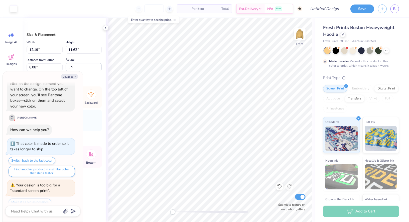
type textarea "x"
type input "13.77"
type input "13.15"
type input "6.23"
type textarea "x"
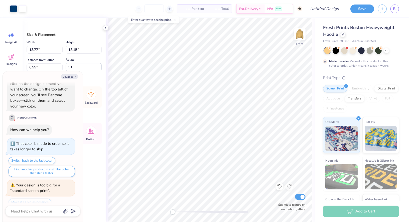
type input "6.57"
type textarea "x"
type input "8.18"
type textarea "x"
type input "5.00"
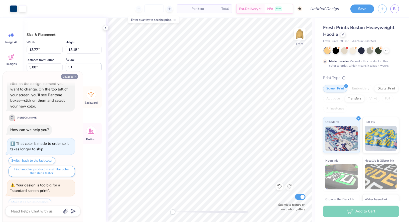
click at [63, 74] on button "Collapse" at bounding box center [69, 76] width 17 height 5
type textarea "x"
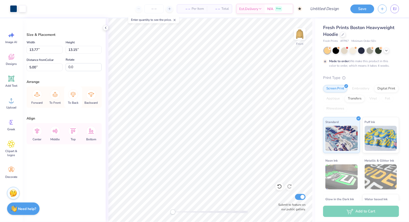
click at [74, 97] on icon at bounding box center [73, 94] width 10 height 10
click at [280, 188] on icon at bounding box center [279, 186] width 5 height 5
click at [279, 188] on icon at bounding box center [279, 186] width 5 height 5
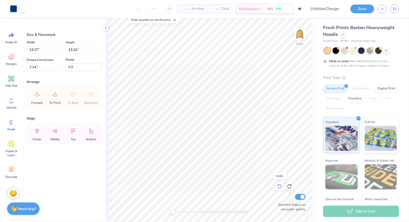
click at [279, 188] on icon at bounding box center [279, 186] width 5 height 5
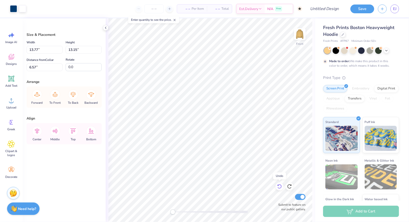
click at [279, 188] on icon at bounding box center [279, 186] width 5 height 5
click at [277, 190] on div at bounding box center [279, 186] width 8 height 8
click at [279, 188] on icon at bounding box center [279, 186] width 5 height 5
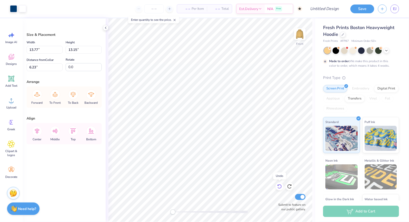
click at [279, 188] on icon at bounding box center [279, 186] width 5 height 5
type input "6.57"
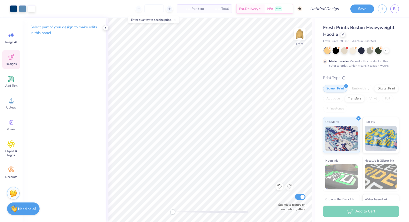
click at [10, 57] on icon at bounding box center [12, 57] width 6 height 6
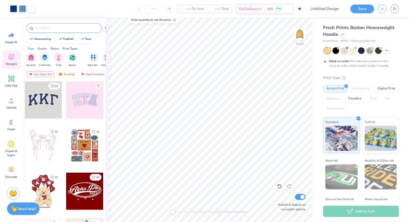
click at [87, 29] on input "text" at bounding box center [67, 28] width 64 height 5
type input "horse"
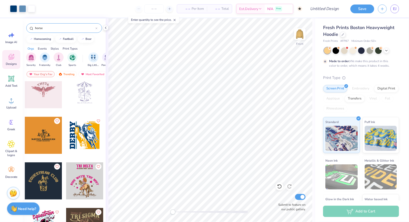
scroll to position [115, 0]
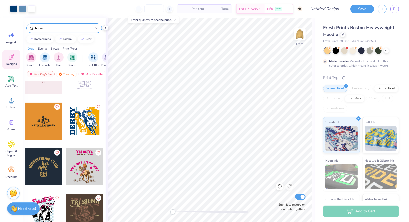
click at [91, 122] on div at bounding box center [84, 121] width 37 height 37
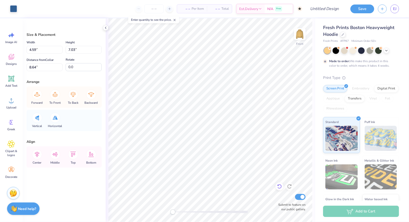
click at [281, 184] on div at bounding box center [279, 186] width 8 height 8
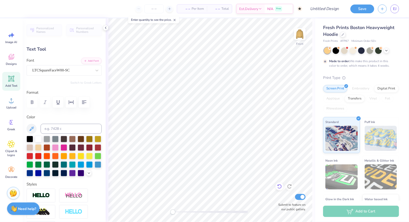
type input "0.0"
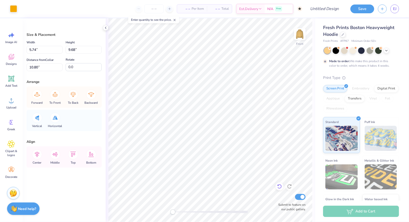
type input "5.57"
type input "10.59"
type input "10.27"
type input "5.74"
type input "9.68"
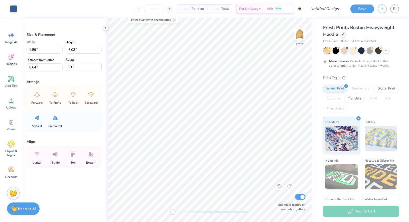
type input "10.80"
type input "5.57"
type input "10.59"
type input "10.27"
type input "5.57"
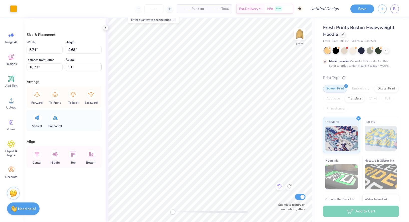
type input "10.59"
type input "10.27"
type input "10.51"
type input "12.11"
type input "8.81"
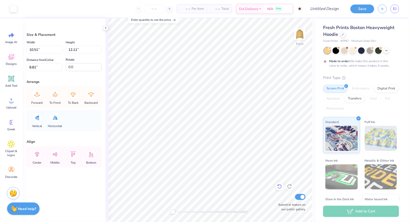
click at [277, 188] on icon at bounding box center [279, 186] width 5 height 5
